Goal: Task Accomplishment & Management: Manage account settings

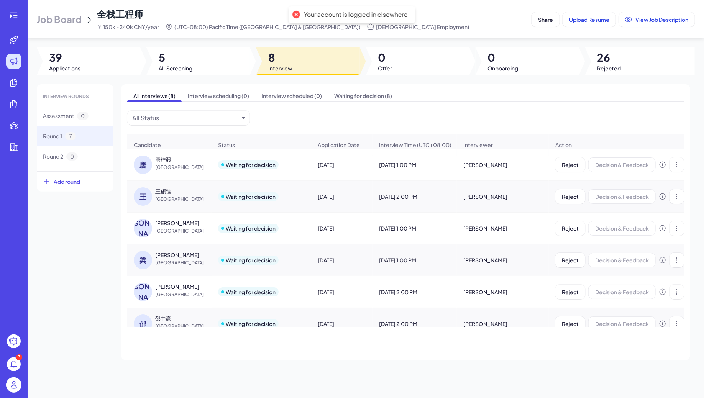
click at [15, 17] on icon at bounding box center [13, 15] width 9 height 9
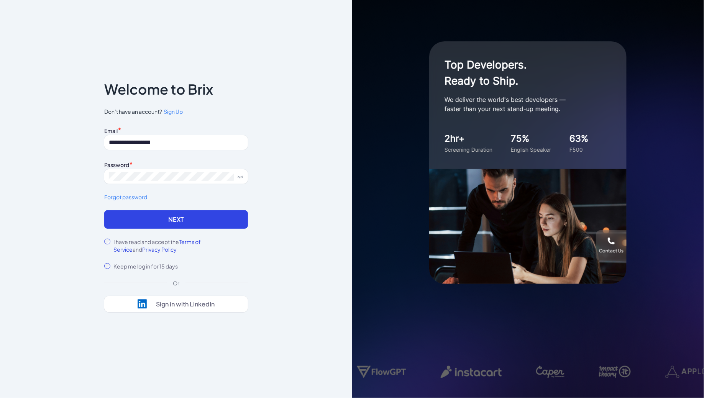
click at [144, 230] on form "**********" at bounding box center [176, 197] width 144 height 145
click at [132, 218] on button "Next" at bounding box center [176, 219] width 144 height 18
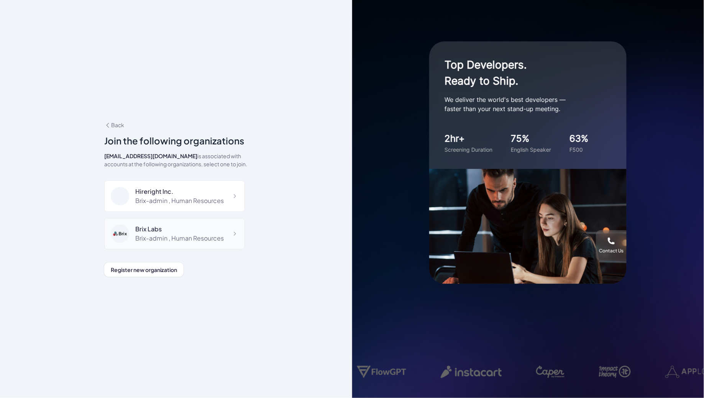
scroll to position [4780, 0]
click at [165, 260] on div "GMI" at bounding box center [180, 264] width 91 height 9
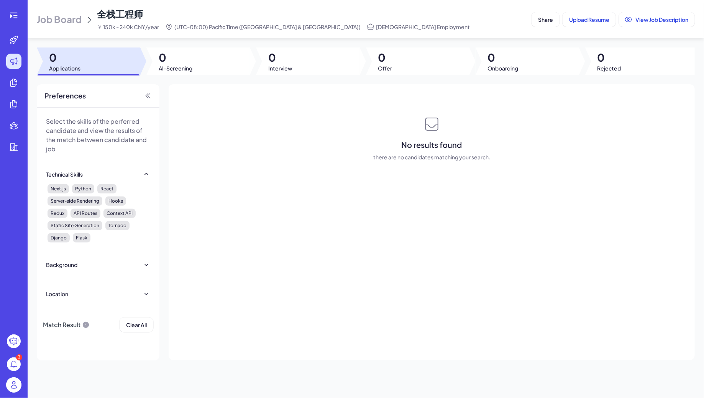
click at [74, 15] on span "Job Board" at bounding box center [59, 19] width 45 height 12
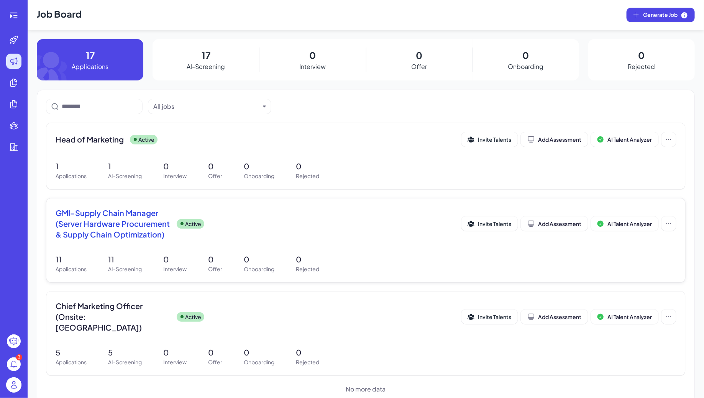
scroll to position [3, 0]
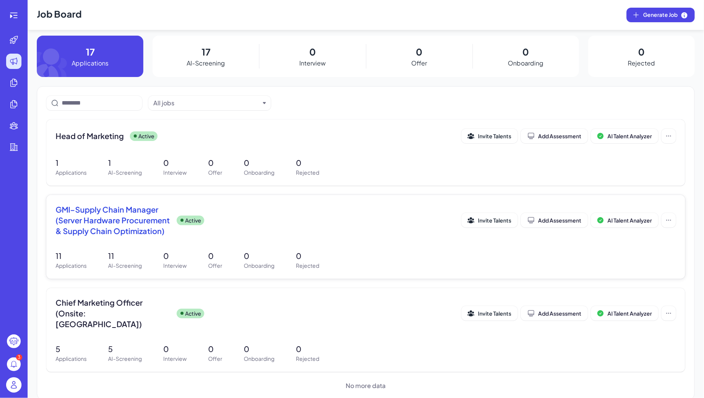
click at [171, 211] on div "GMI–Supply Chain Manager (Server Hardware Procurement & Supply Chain Optimizati…" at bounding box center [259, 220] width 406 height 32
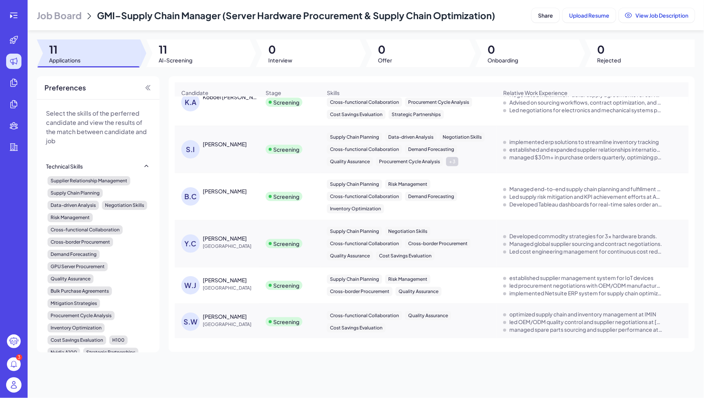
scroll to position [278, 0]
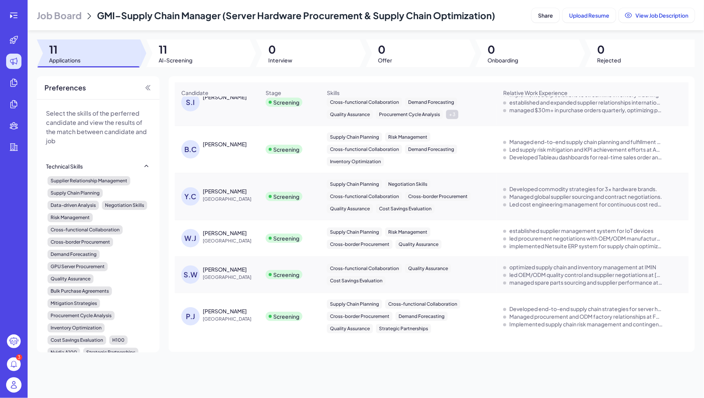
click at [228, 189] on div "[PERSON_NAME]" at bounding box center [225, 191] width 44 height 8
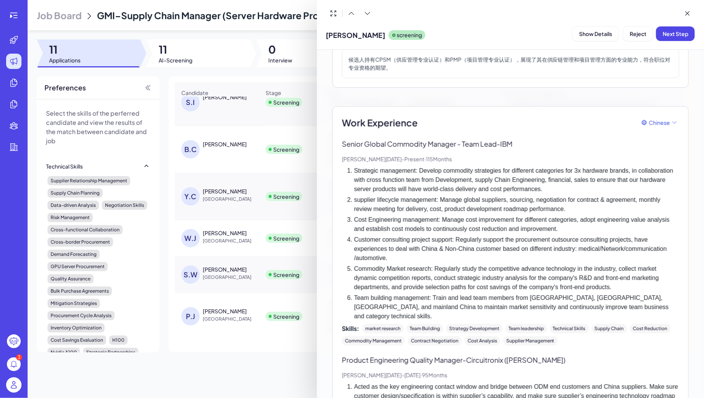
scroll to position [235, 0]
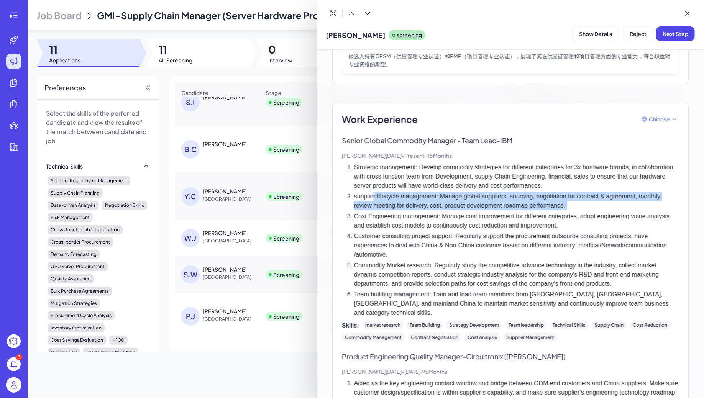
drag, startPoint x: 374, startPoint y: 192, endPoint x: 384, endPoint y: 208, distance: 18.5
click at [384, 208] on li "supplier lifecycle management: Manage global suppliers, sourcing, negotiation f…" at bounding box center [516, 201] width 325 height 18
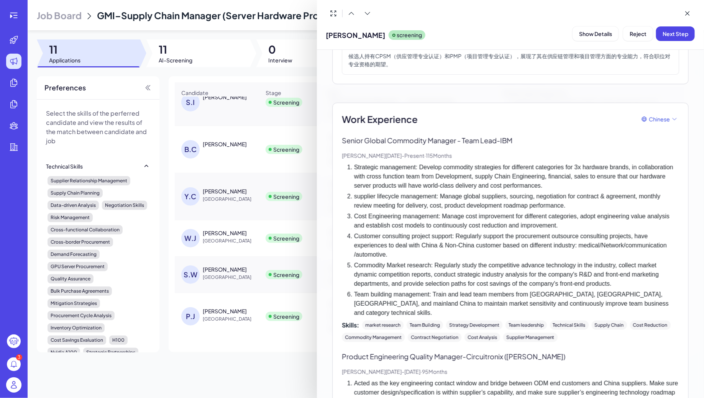
click at [384, 208] on li "supplier lifecycle management: Manage global suppliers, sourcing, negotiation f…" at bounding box center [516, 201] width 325 height 18
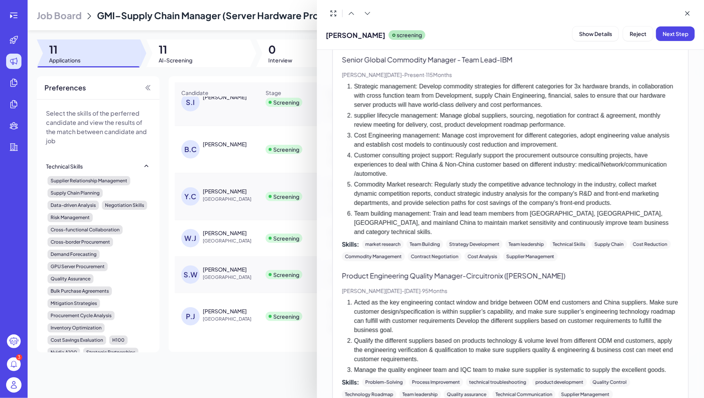
scroll to position [318, 0]
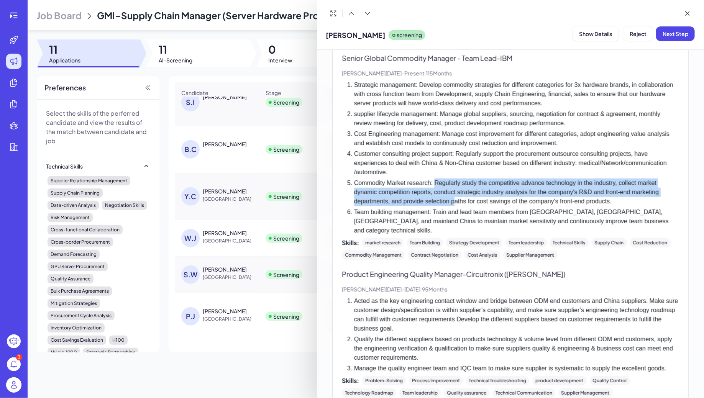
drag, startPoint x: 437, startPoint y: 178, endPoint x: 455, endPoint y: 199, distance: 27.7
click at [455, 199] on li "Commodity Market research: Regularly study the competitive advance technology i…" at bounding box center [516, 193] width 325 height 28
drag, startPoint x: 434, startPoint y: 180, endPoint x: 461, endPoint y: 202, distance: 34.9
click at [462, 202] on li "Commodity Market research: Regularly study the competitive advance technology i…" at bounding box center [516, 193] width 325 height 28
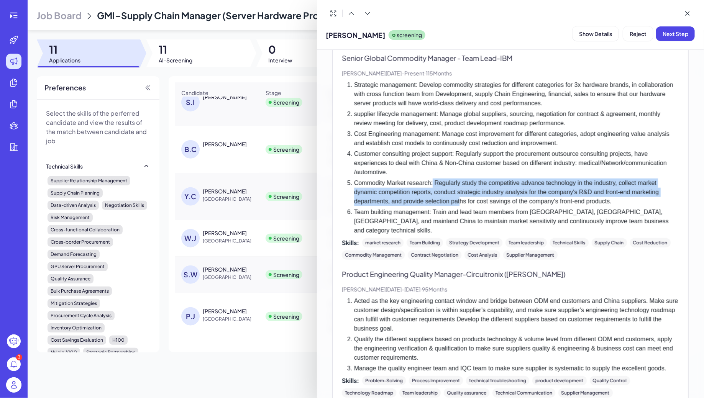
click at [461, 202] on li "Commodity Market research: Regularly study the competitive advance technology i…" at bounding box center [516, 193] width 325 height 28
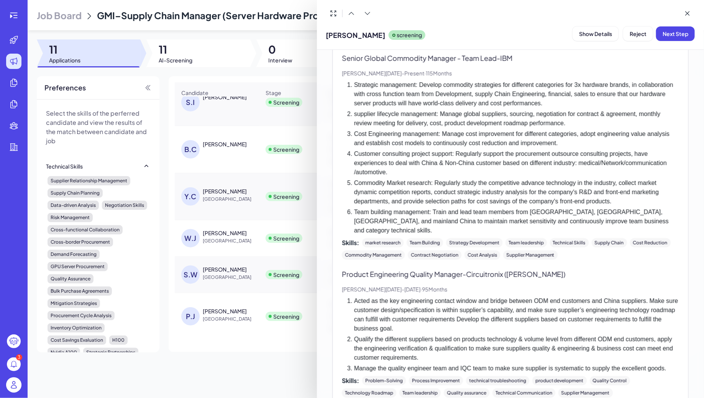
click at [234, 281] on div at bounding box center [352, 199] width 704 height 398
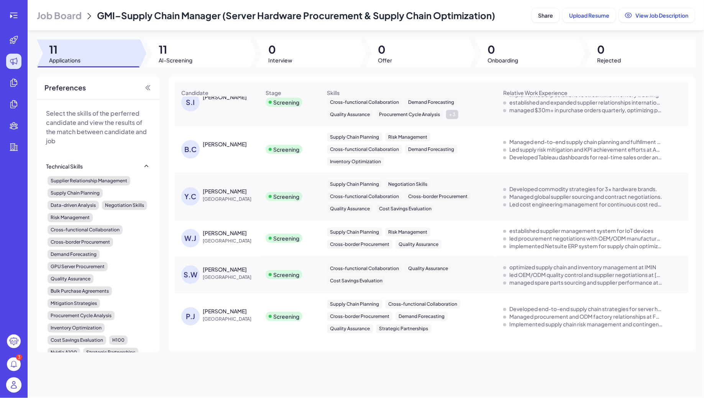
click at [225, 229] on div "[PERSON_NAME]" at bounding box center [225, 233] width 44 height 8
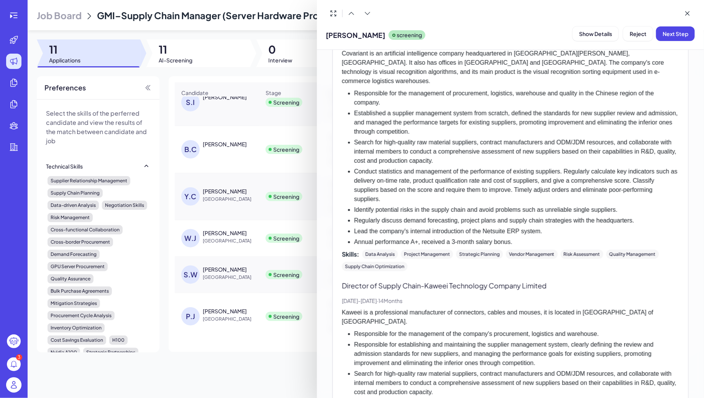
scroll to position [316, 0]
click at [195, 221] on div at bounding box center [352, 199] width 704 height 398
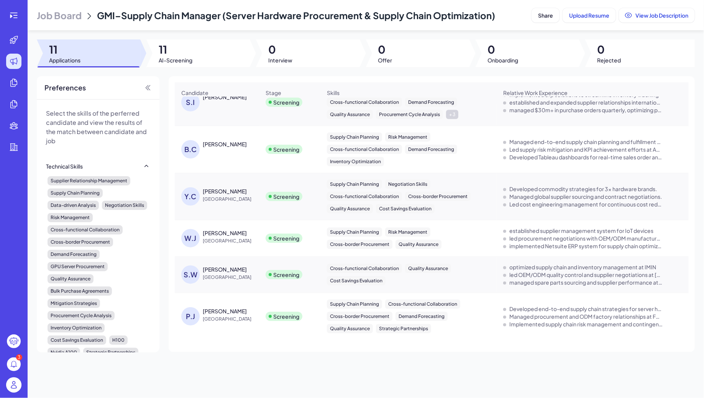
click at [225, 274] on span "[GEOGRAPHIC_DATA]" at bounding box center [231, 278] width 57 height 8
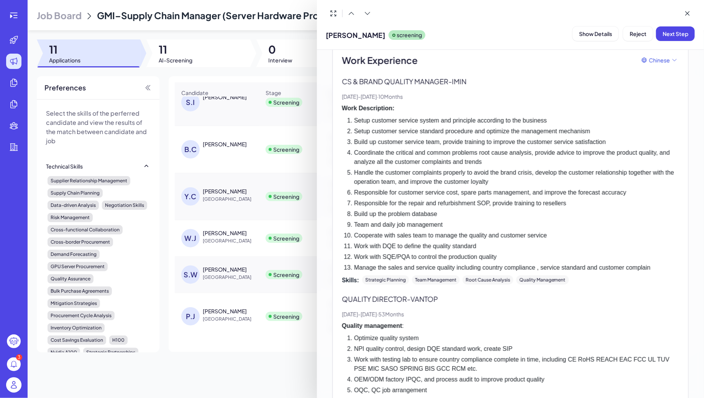
scroll to position [255, 0]
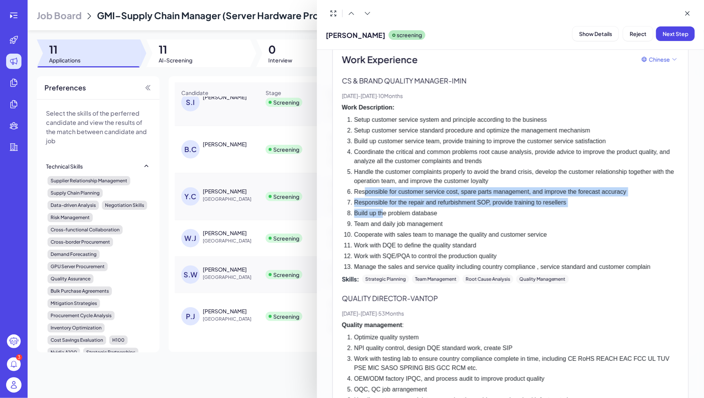
drag, startPoint x: 362, startPoint y: 187, endPoint x: 382, endPoint y: 209, distance: 29.6
click at [383, 209] on ol "Setup customer service system and principle according to the business Setup cus…" at bounding box center [510, 193] width 337 height 156
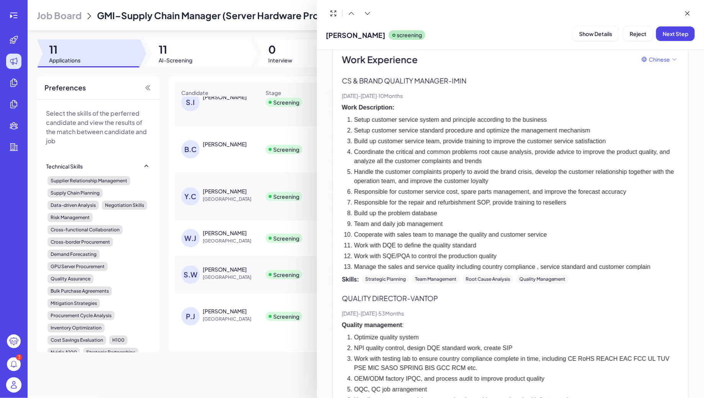
click at [383, 209] on li "Build up the problem database" at bounding box center [516, 213] width 325 height 9
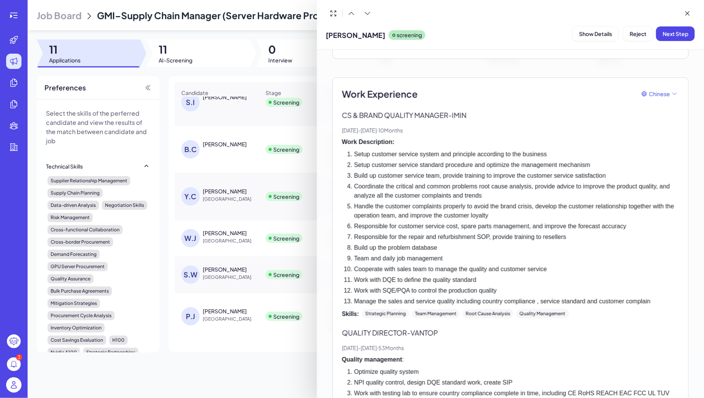
scroll to position [0, 0]
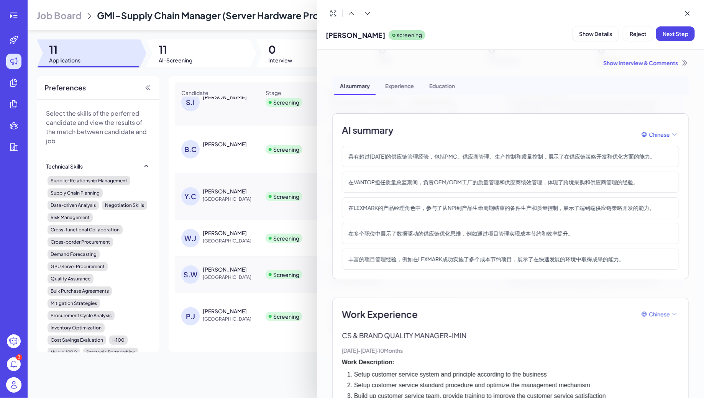
click at [225, 266] on div at bounding box center [352, 199] width 704 height 398
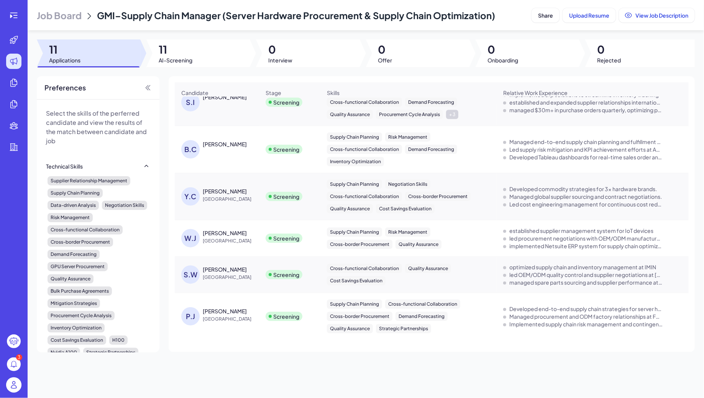
click at [222, 310] on div "[PERSON_NAME]" at bounding box center [225, 311] width 44 height 8
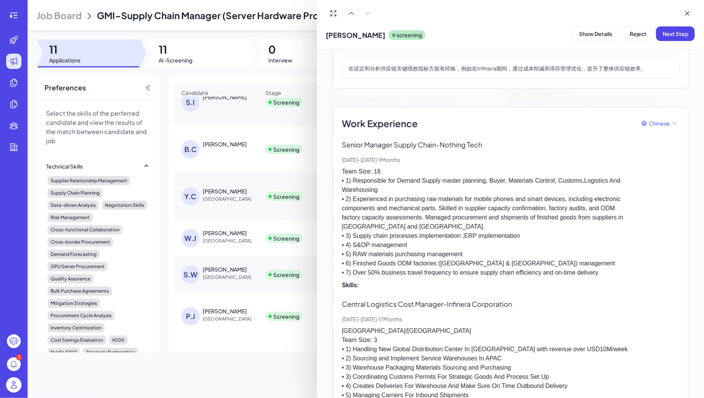
scroll to position [206, 0]
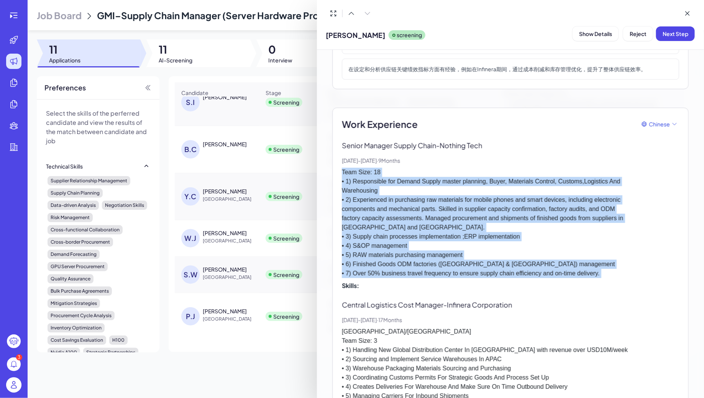
drag, startPoint x: 342, startPoint y: 171, endPoint x: 653, endPoint y: 278, distance: 328.9
click at [653, 278] on div "Senior Manager Supply Chain - Nothing Tech [DATE] - [DATE] · 9 Months Team Size…" at bounding box center [510, 215] width 337 height 150
copy p "Team Size: 18 • 1) Responsible for Demand Supply master planning, Buyer, Materi…"
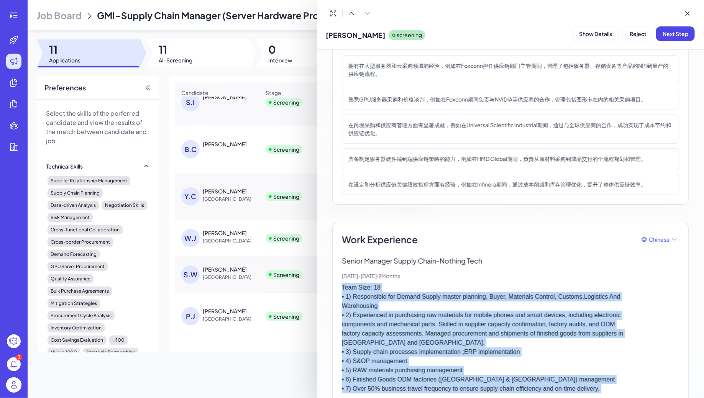
scroll to position [0, 0]
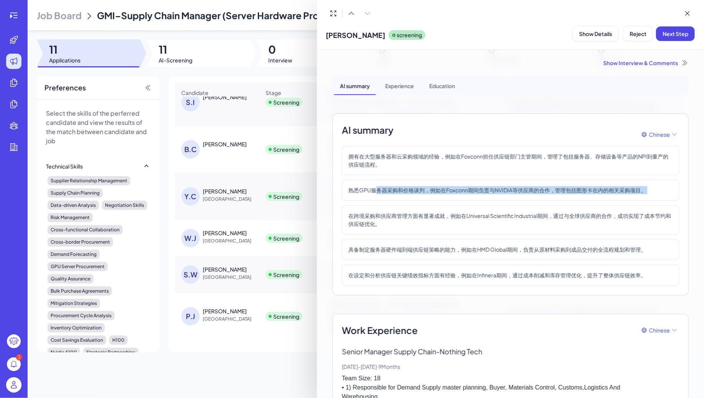
drag, startPoint x: 374, startPoint y: 190, endPoint x: 401, endPoint y: 203, distance: 29.6
click at [402, 203] on div "拥有在大型服务器和云采购领域的经验，例如在Foxconn担任供应链部门主管期间，管理了包括服务器、存储设备等产品的NPI到量产的供应链流程。 熟悉GPU服务器…" at bounding box center [510, 216] width 337 height 140
click at [401, 203] on div "拥有在大型服务器和云采购领域的经验，例如在Foxconn担任供应链部门主管期间，管理了包括服务器、存储设备等产品的NPI到量产的供应链流程。 熟悉GPU服务器…" at bounding box center [510, 216] width 337 height 140
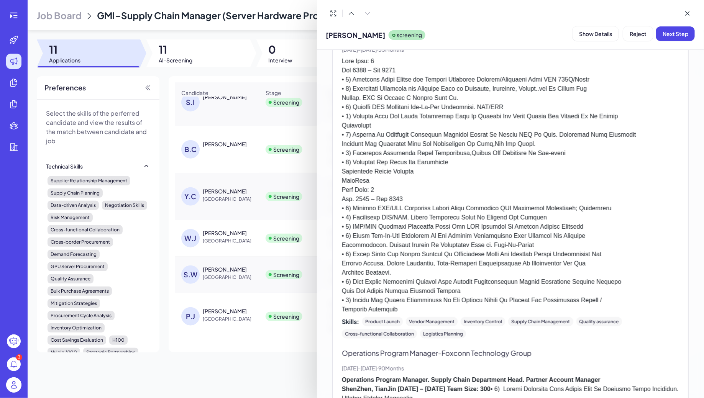
scroll to position [633, 0]
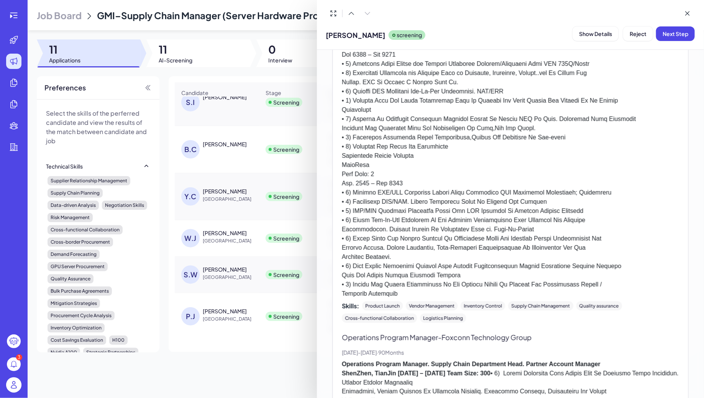
click at [215, 235] on div at bounding box center [352, 199] width 704 height 398
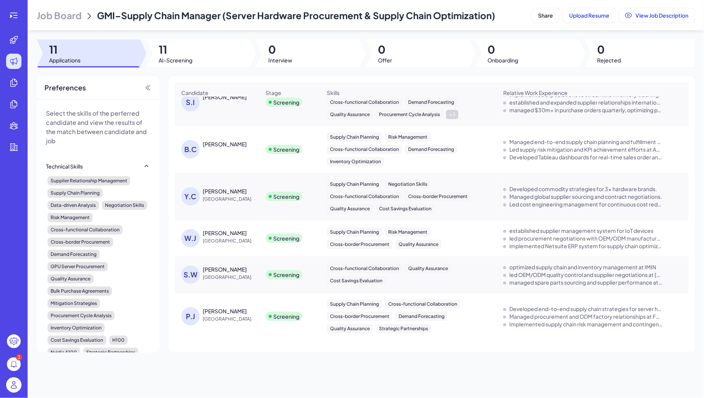
click at [217, 234] on div "[PERSON_NAME]" at bounding box center [225, 233] width 44 height 8
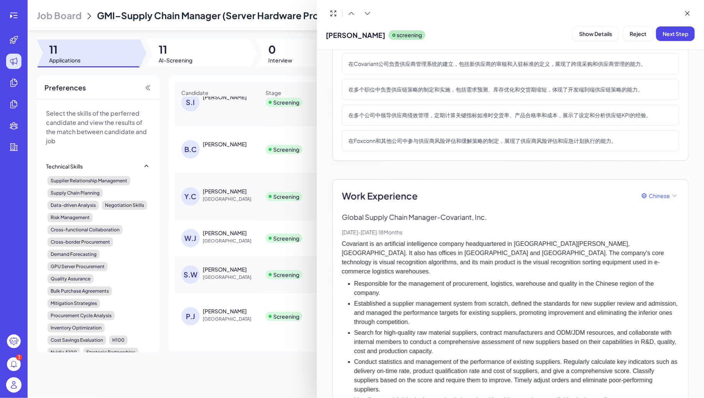
scroll to position [238, 0]
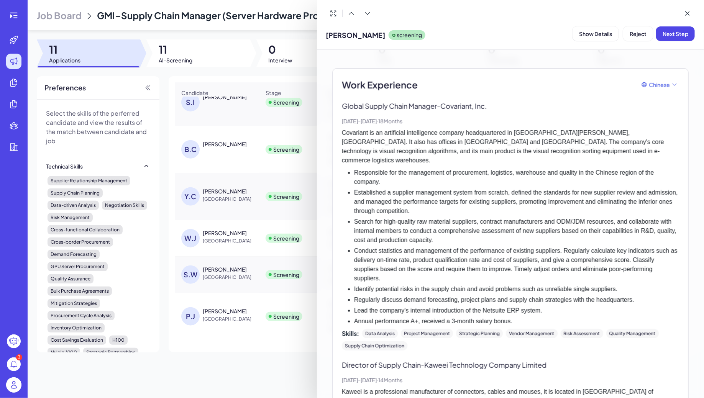
click at [15, 18] on div at bounding box center [352, 199] width 704 height 398
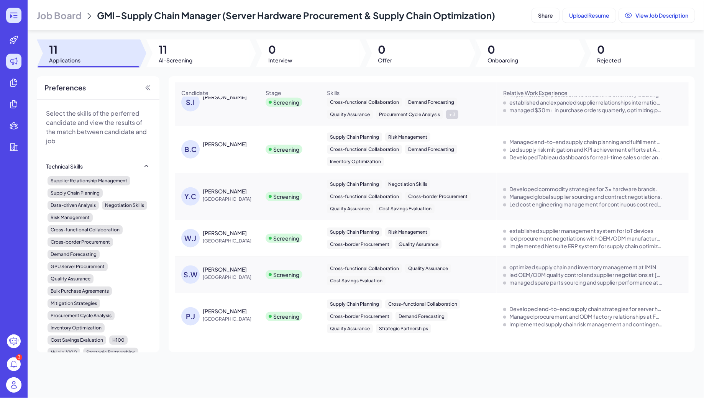
click at [15, 23] on div at bounding box center [13, 15] width 15 height 15
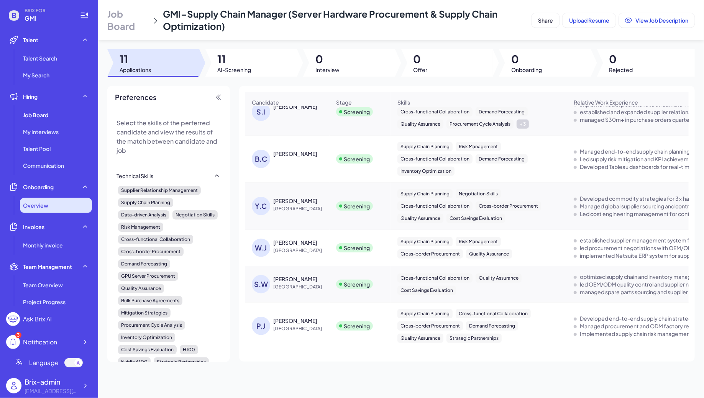
scroll to position [130, 0]
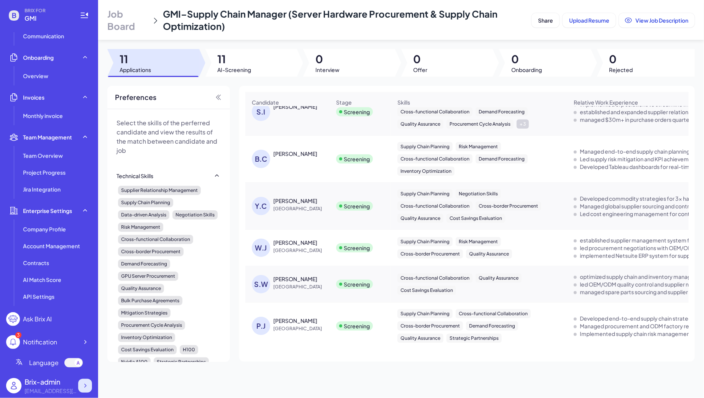
click at [89, 385] on div at bounding box center [85, 386] width 14 height 14
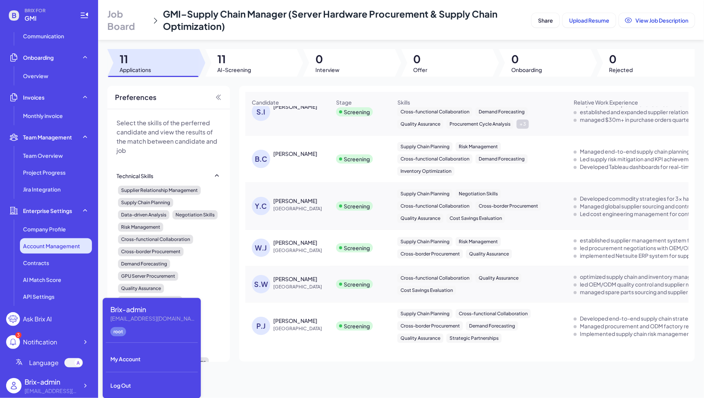
click at [58, 244] on span "Account Management" at bounding box center [51, 246] width 57 height 8
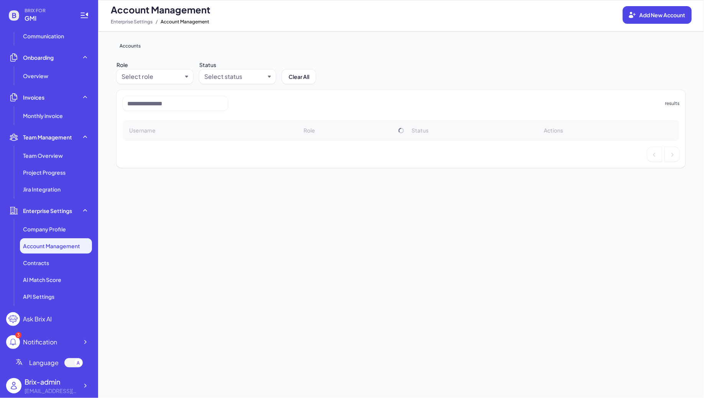
click at [507, 38] on div "Accounts" at bounding box center [406, 44] width 581 height 12
click at [51, 272] on li "AI Match Score" at bounding box center [56, 279] width 72 height 15
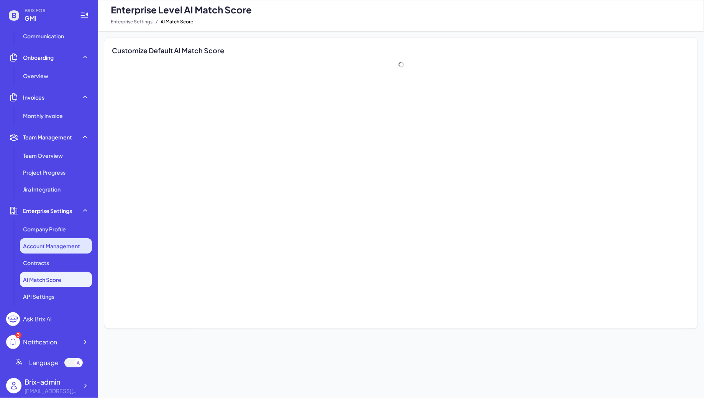
click at [44, 247] on span "Account Management" at bounding box center [51, 246] width 57 height 8
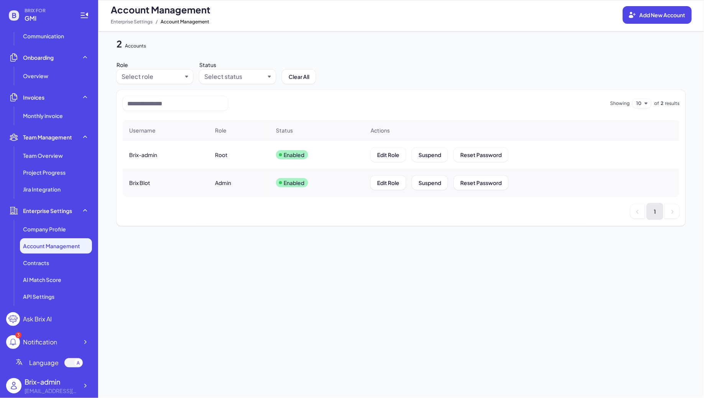
drag, startPoint x: 175, startPoint y: 146, endPoint x: 121, endPoint y: 139, distance: 53.7
click at [164, 146] on div "Brix-admin" at bounding box center [165, 154] width 85 height 21
